Goal: Transaction & Acquisition: Purchase product/service

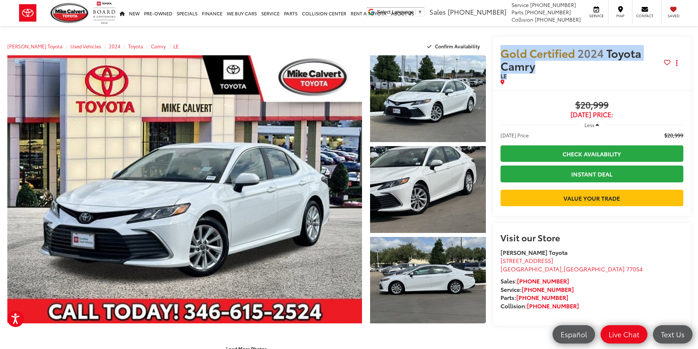
drag, startPoint x: 498, startPoint y: 46, endPoint x: 544, endPoint y: 74, distance: 54.1
click at [544, 74] on div "Gold Certified 2024 Toyota Camry LE Copy Link Share Print" at bounding box center [592, 63] width 198 height 53
click at [549, 72] on span "LE" at bounding box center [581, 75] width 163 height 7
drag, startPoint x: 534, startPoint y: 78, endPoint x: 495, endPoint y: 47, distance: 50.1
click at [495, 47] on div "Gold Certified 2024 Toyota Camry LE Copy Link Share Print" at bounding box center [592, 63] width 198 height 53
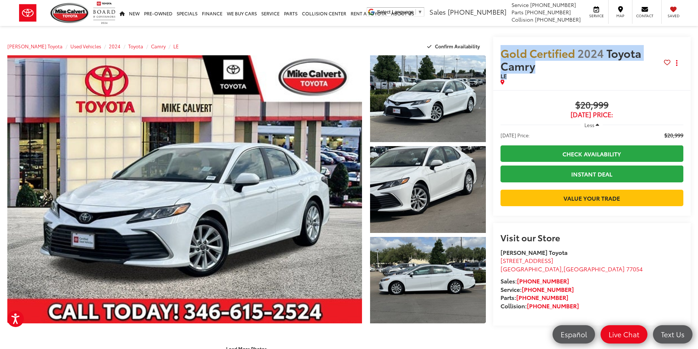
click at [495, 43] on div "Gold Certified 2024 Toyota Camry LE Copy Link Share Print" at bounding box center [592, 63] width 198 height 53
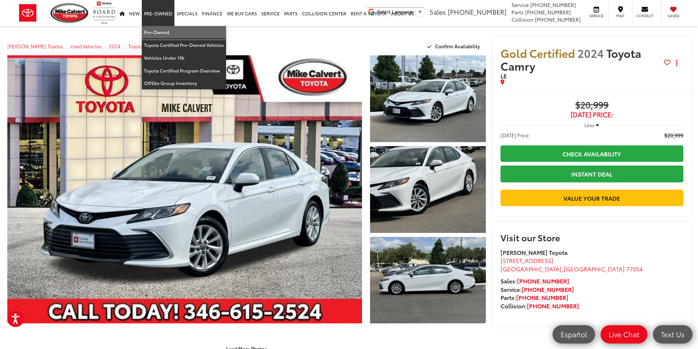
click at [159, 29] on link "Pre-Owned" at bounding box center [184, 32] width 84 height 13
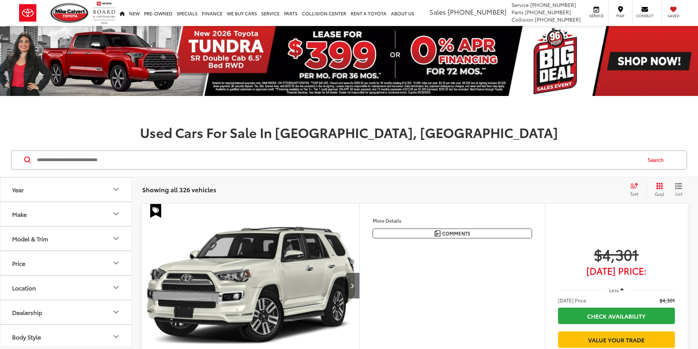
click at [103, 239] on button "Model & Trim" at bounding box center [66, 239] width 132 height 24
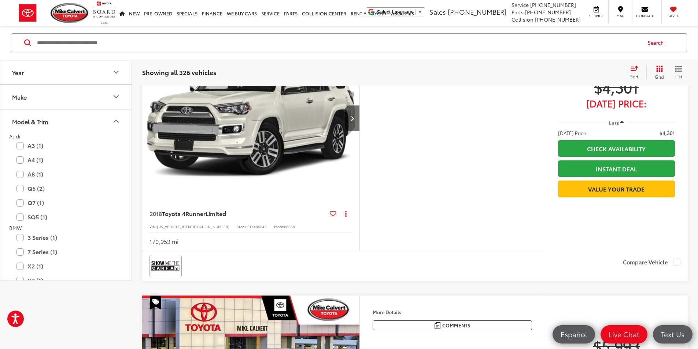
scroll to position [37, 0]
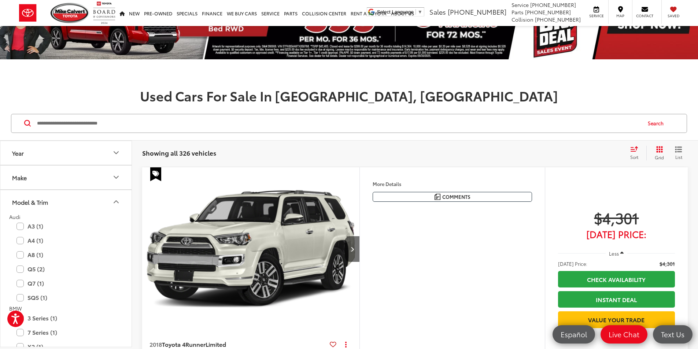
click at [667, 148] on button "Grid" at bounding box center [657, 153] width 23 height 15
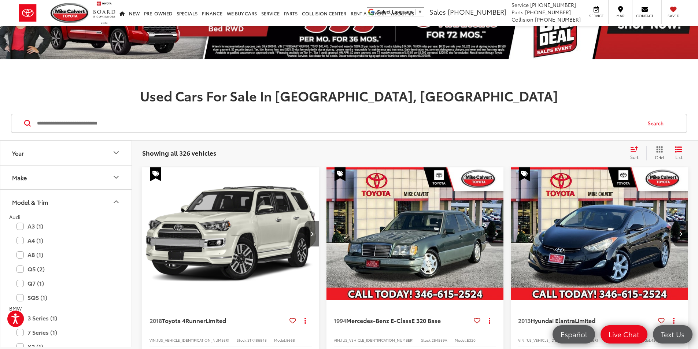
click at [257, 123] on input "Search by Make, Model, or Keyword" at bounding box center [338, 124] width 604 height 18
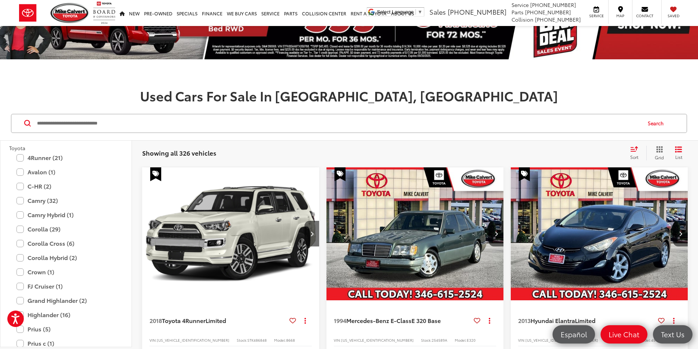
scroll to position [1282, 0]
click at [20, 190] on label "Camry (32)" at bounding box center [65, 187] width 99 height 13
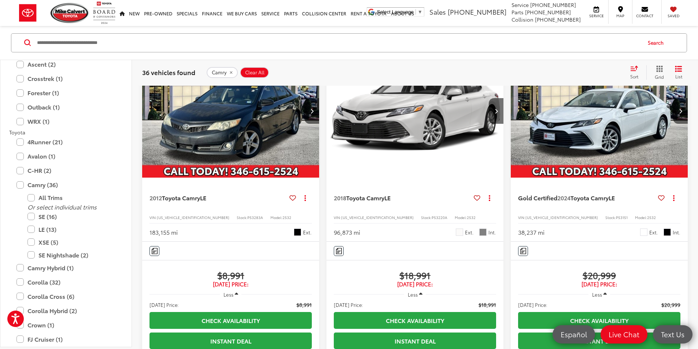
scroll to position [146, 0]
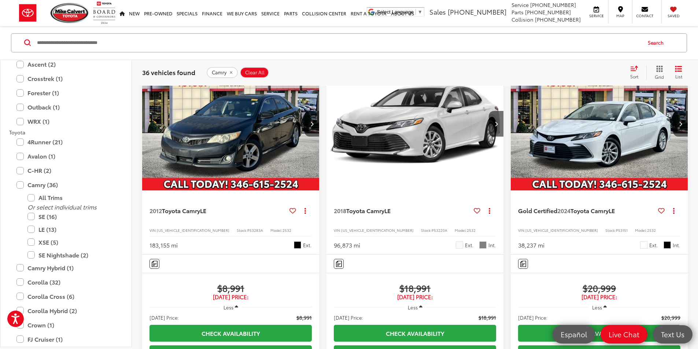
drag, startPoint x: 391, startPoint y: 260, endPoint x: 312, endPoint y: 252, distance: 79.5
click at [334, 282] on div "$18,991 Today's Price:" at bounding box center [415, 291] width 162 height 18
click at [334, 282] on span "$18,991" at bounding box center [415, 287] width 162 height 11
